Goal: Navigation & Orientation: Find specific page/section

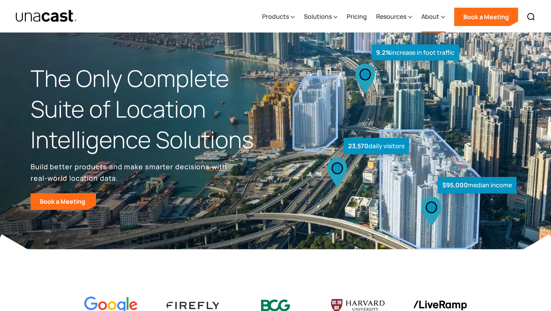
click at [428, 15] on div "About" at bounding box center [430, 16] width 18 height 9
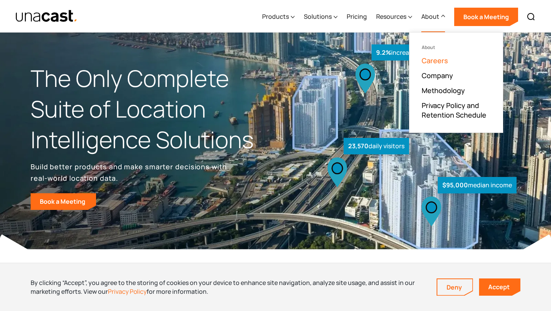
click at [439, 61] on link "Careers" at bounding box center [435, 60] width 26 height 9
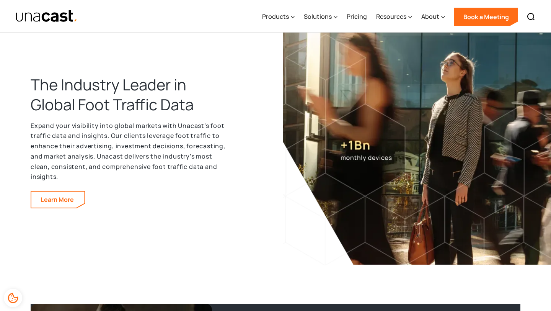
scroll to position [1193, 0]
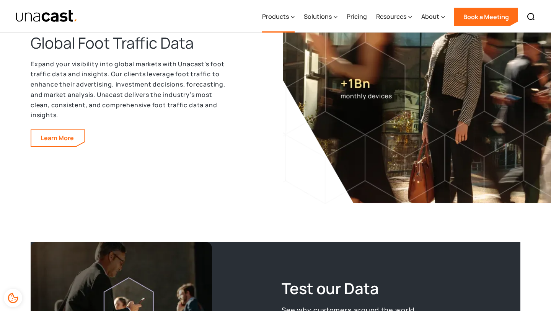
click at [272, 27] on div "Products" at bounding box center [278, 16] width 33 height 31
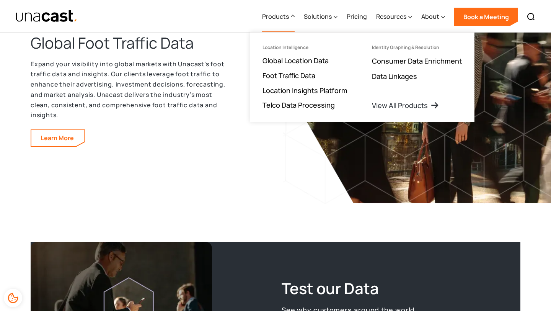
click at [222, 59] on p "Expand your visibility into global markets with Unacast’s foot traffic data and…" at bounding box center [130, 89] width 199 height 61
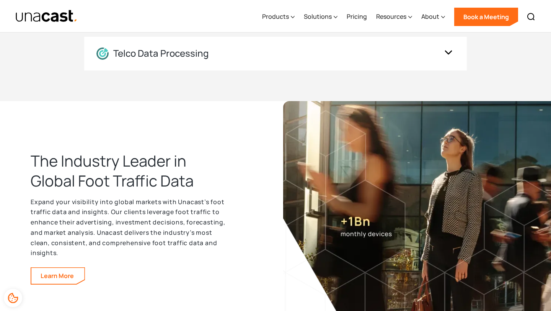
scroll to position [856, 0]
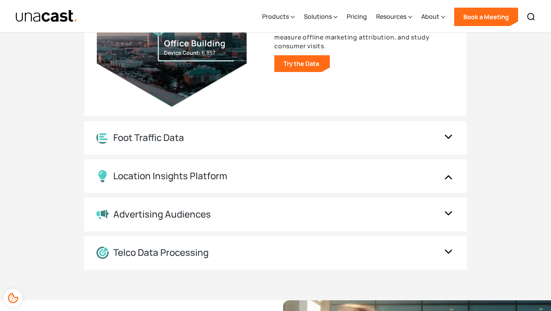
click at [414, 17] on div "Products Location Intelligence Global Location Data Foot Traffic Data Location …" at bounding box center [399, 16] width 282 height 33
click at [423, 17] on div "About" at bounding box center [430, 16] width 18 height 9
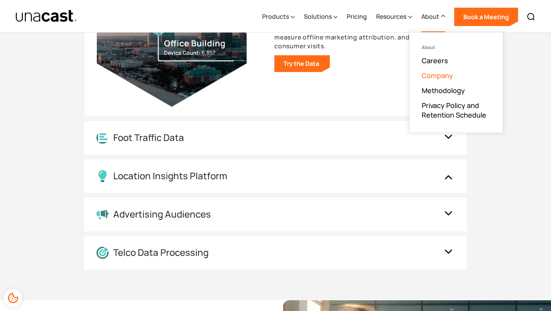
click at [430, 75] on link "Company" at bounding box center [437, 75] width 31 height 9
